Goal: Obtain resource: Obtain resource

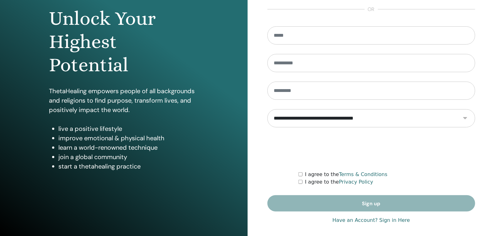
scroll to position [65, 0]
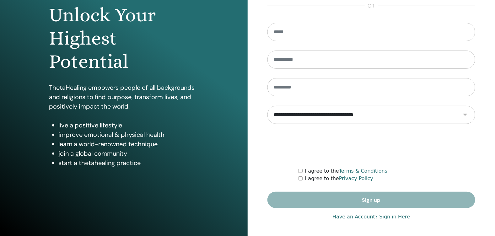
type input "**********"
click at [391, 217] on link "Have an Account? Sign in Here" at bounding box center [371, 217] width 78 height 8
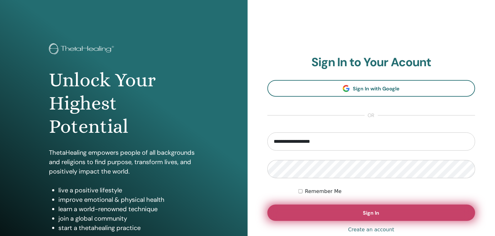
click at [389, 217] on button "Sign In" at bounding box center [371, 213] width 208 height 16
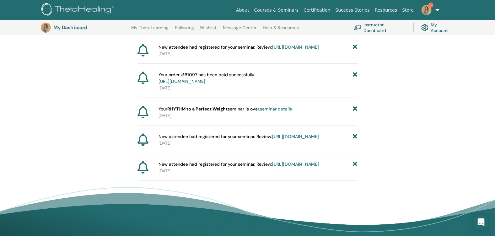
scroll to position [78, 0]
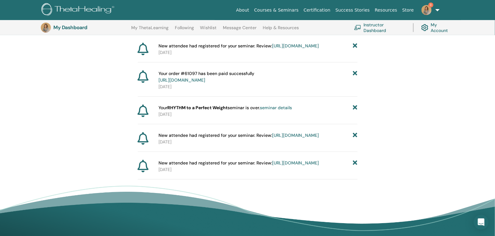
click at [302, 166] on link "https://member.thetahealing.com/instructor/seminar/374575/attendees" at bounding box center [295, 163] width 47 height 6
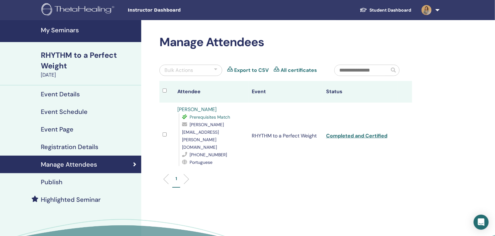
click at [56, 30] on h4 "My Seminars" at bounding box center [89, 30] width 97 height 8
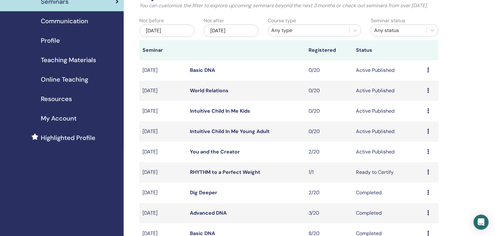
scroll to position [62, 0]
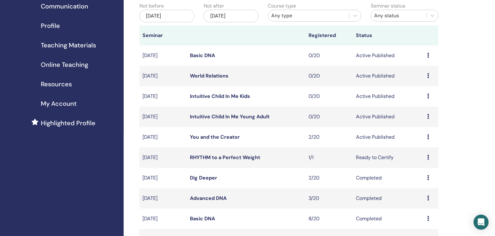
click at [428, 160] on icon at bounding box center [429, 157] width 2 height 5
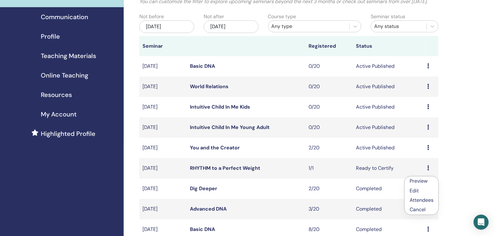
scroll to position [0, 0]
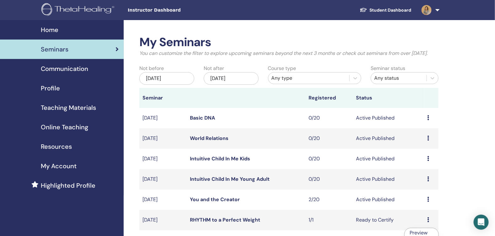
click at [93, 11] on img at bounding box center [78, 10] width 75 height 14
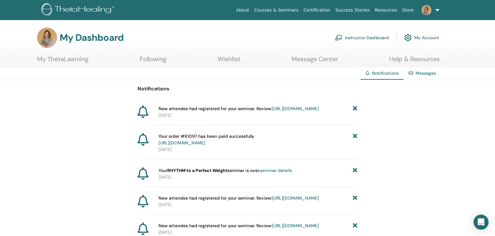
click at [372, 39] on link "Instructor Dashboard" at bounding box center [362, 38] width 54 height 14
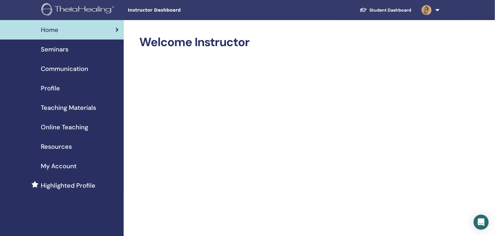
click at [57, 145] on span "Resources" at bounding box center [56, 146] width 31 height 9
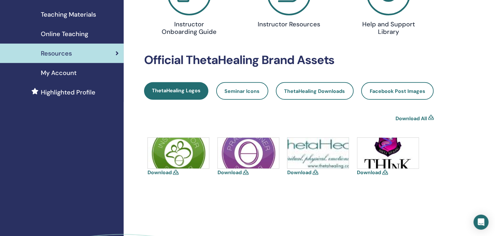
scroll to position [62, 0]
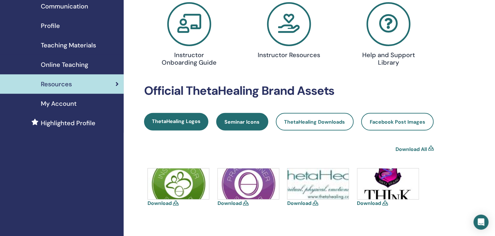
click at [234, 126] on link "Seminar Icons" at bounding box center [242, 122] width 52 height 18
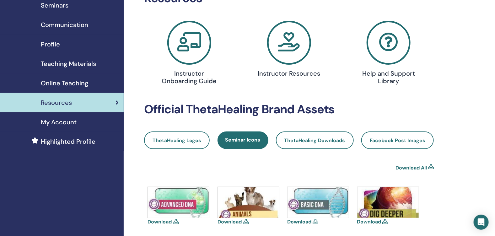
scroll to position [31, 0]
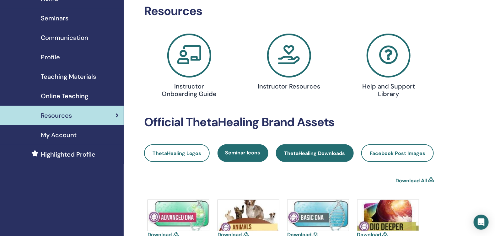
click at [329, 149] on link "ThetaHealing Downloads" at bounding box center [315, 153] width 78 height 18
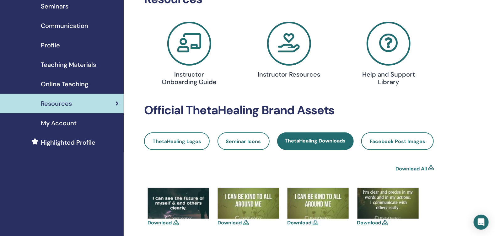
scroll to position [31, 0]
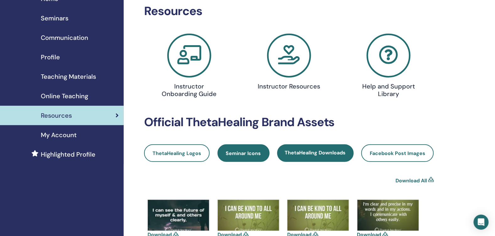
click at [239, 153] on span "Seminar Icons" at bounding box center [243, 153] width 35 height 7
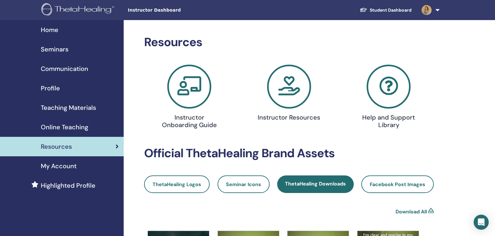
scroll to position [31, 0]
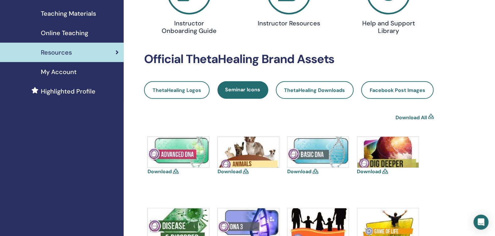
scroll to position [125, 0]
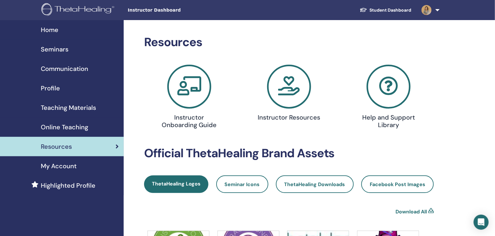
click at [97, 6] on img at bounding box center [78, 10] width 75 height 14
